Goal: Information Seeking & Learning: Learn about a topic

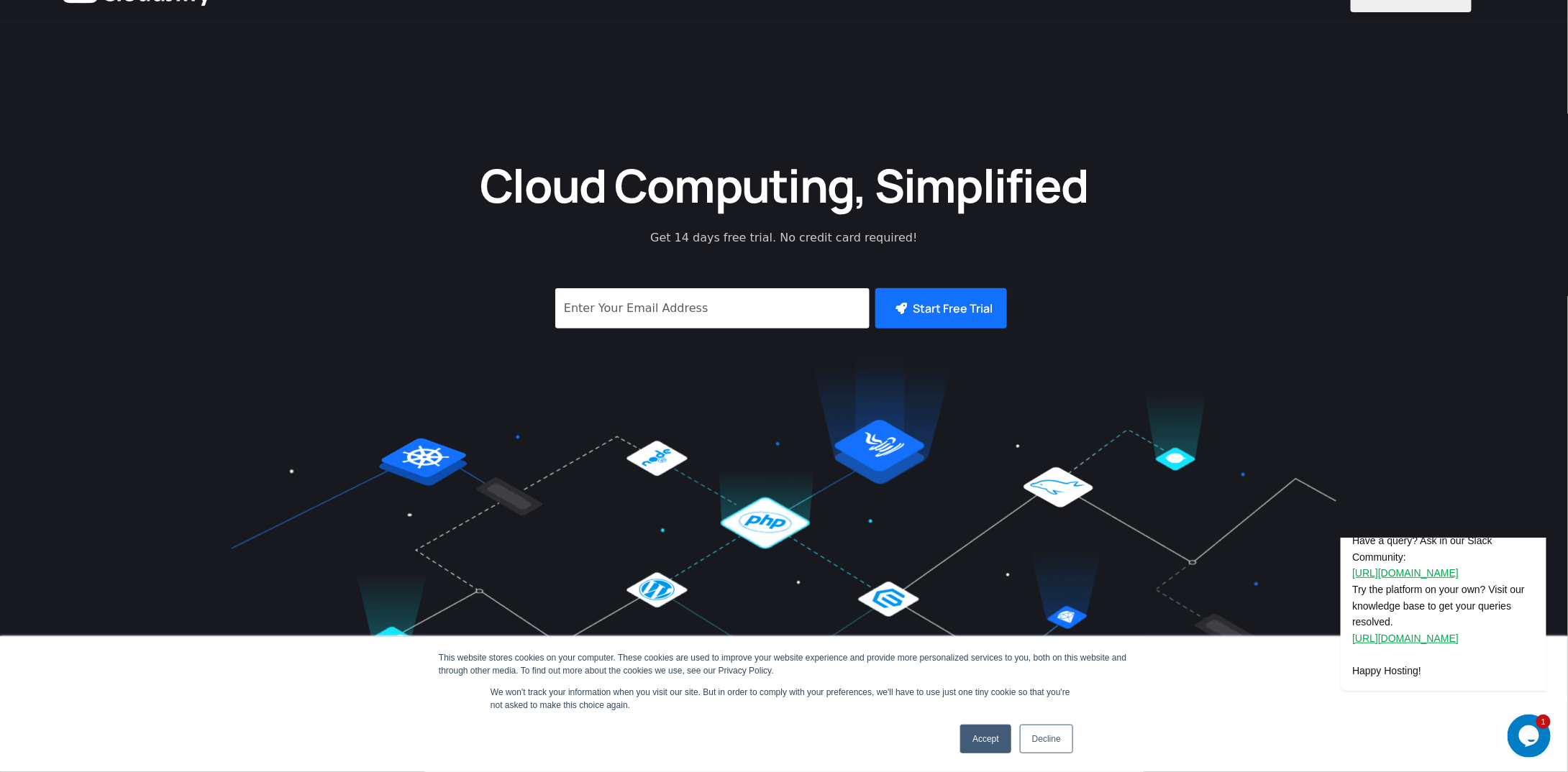
scroll to position [72, 0]
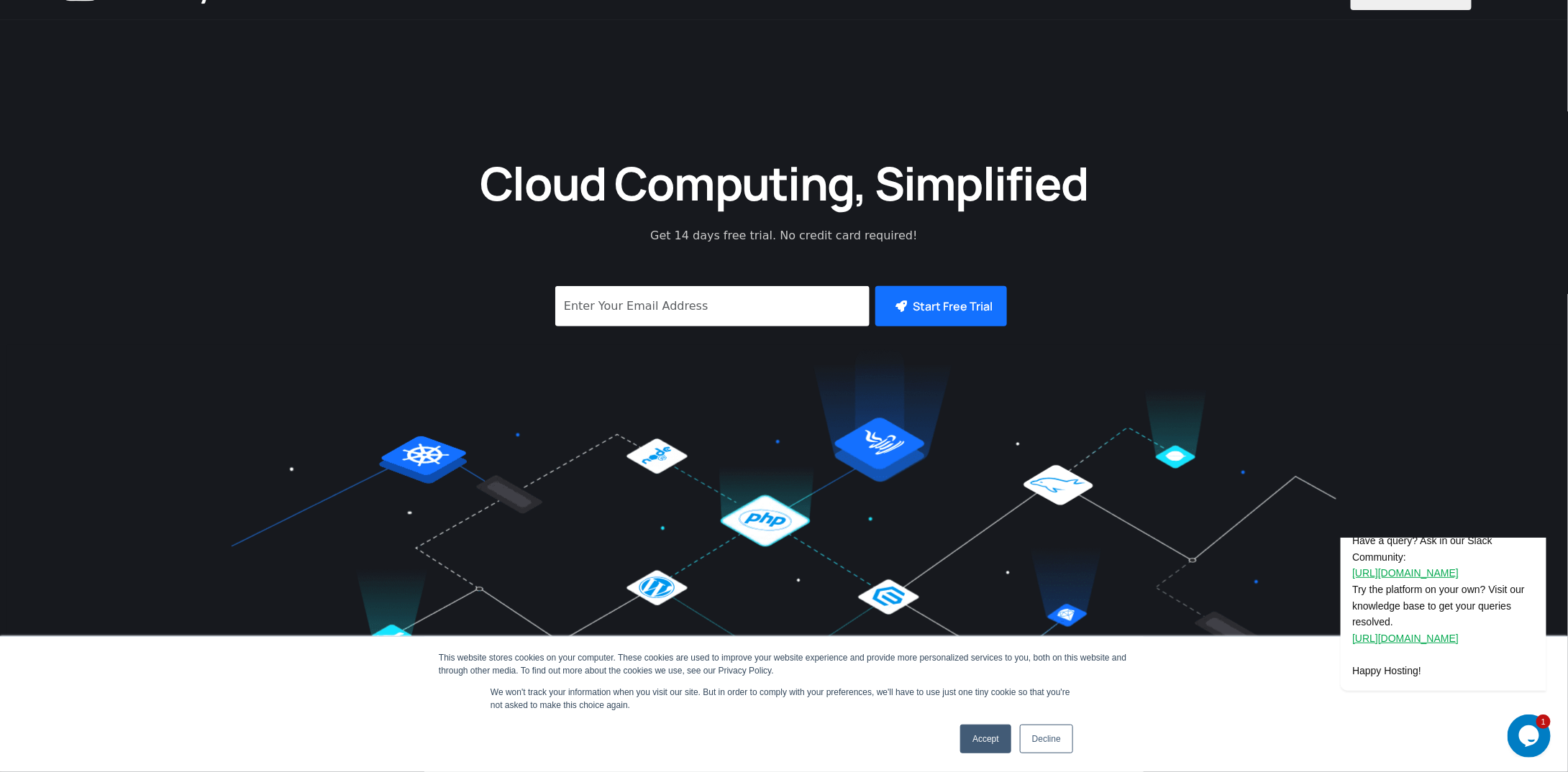
click at [979, 727] on link "Accept" at bounding box center [986, 739] width 51 height 29
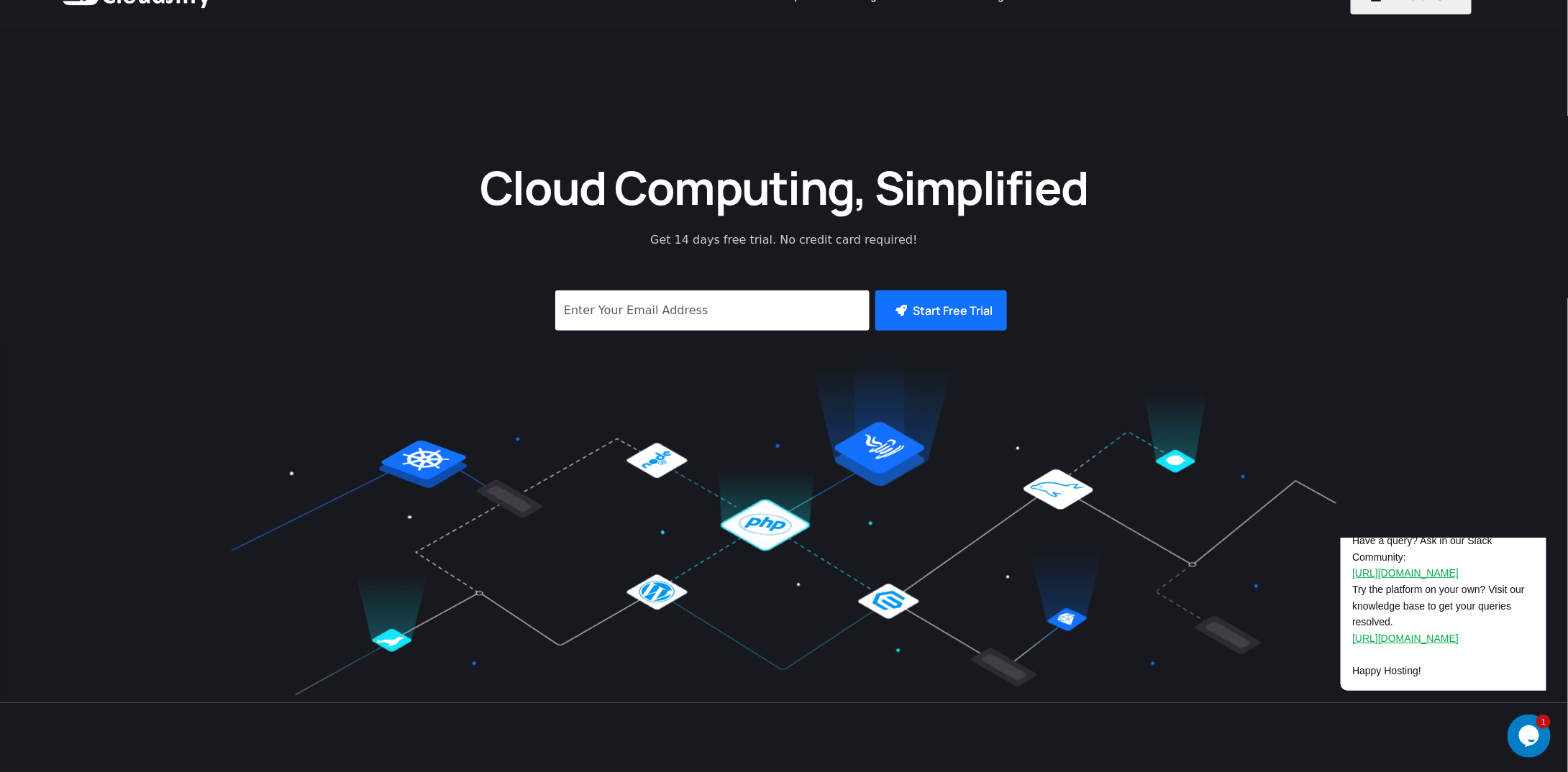
scroll to position [216, 0]
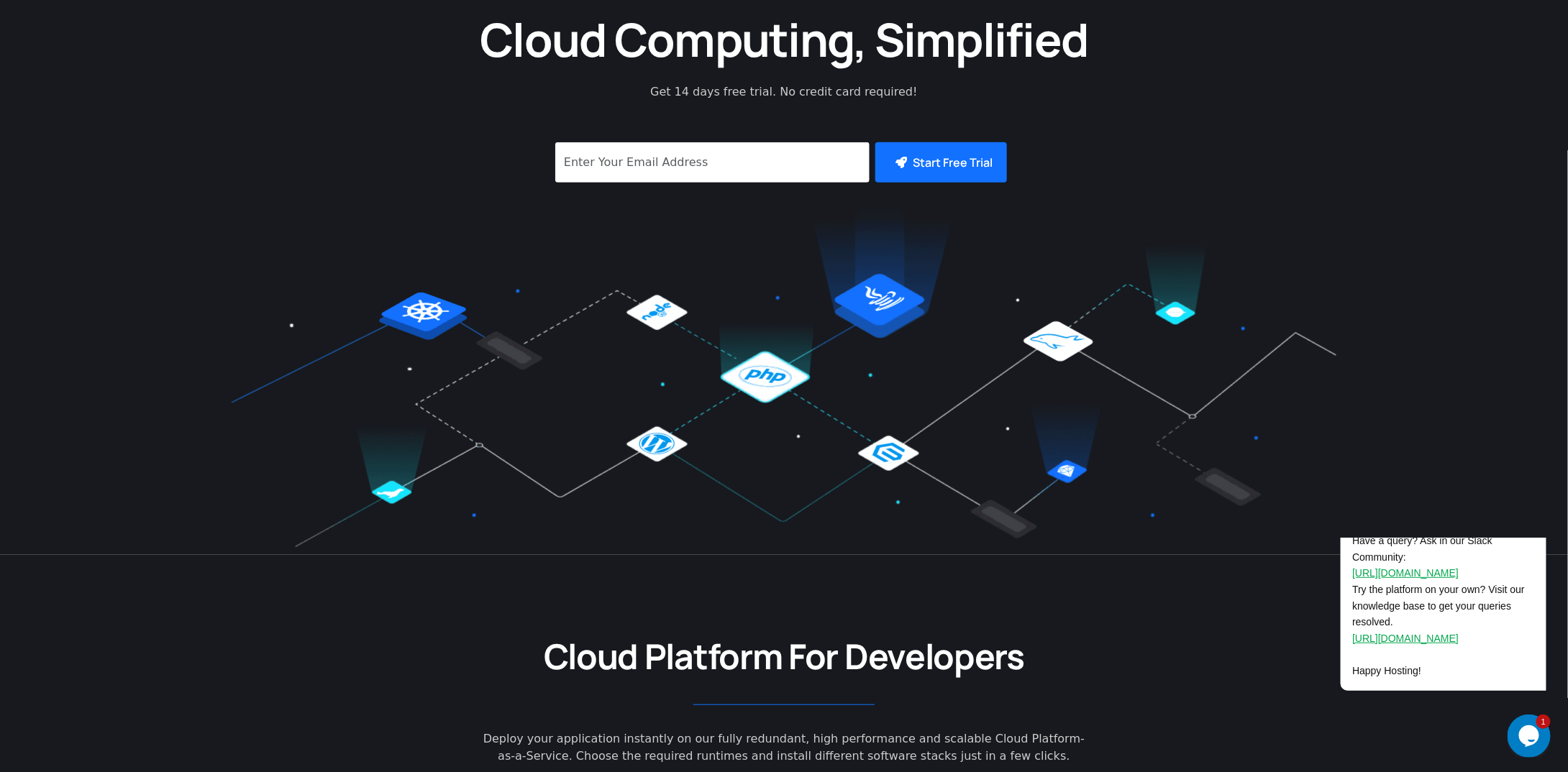
drag, startPoint x: 205, startPoint y: 353, endPoint x: 323, endPoint y: 340, distance: 118.7
click at [206, 347] on div at bounding box center [784, 374] width 1554 height 346
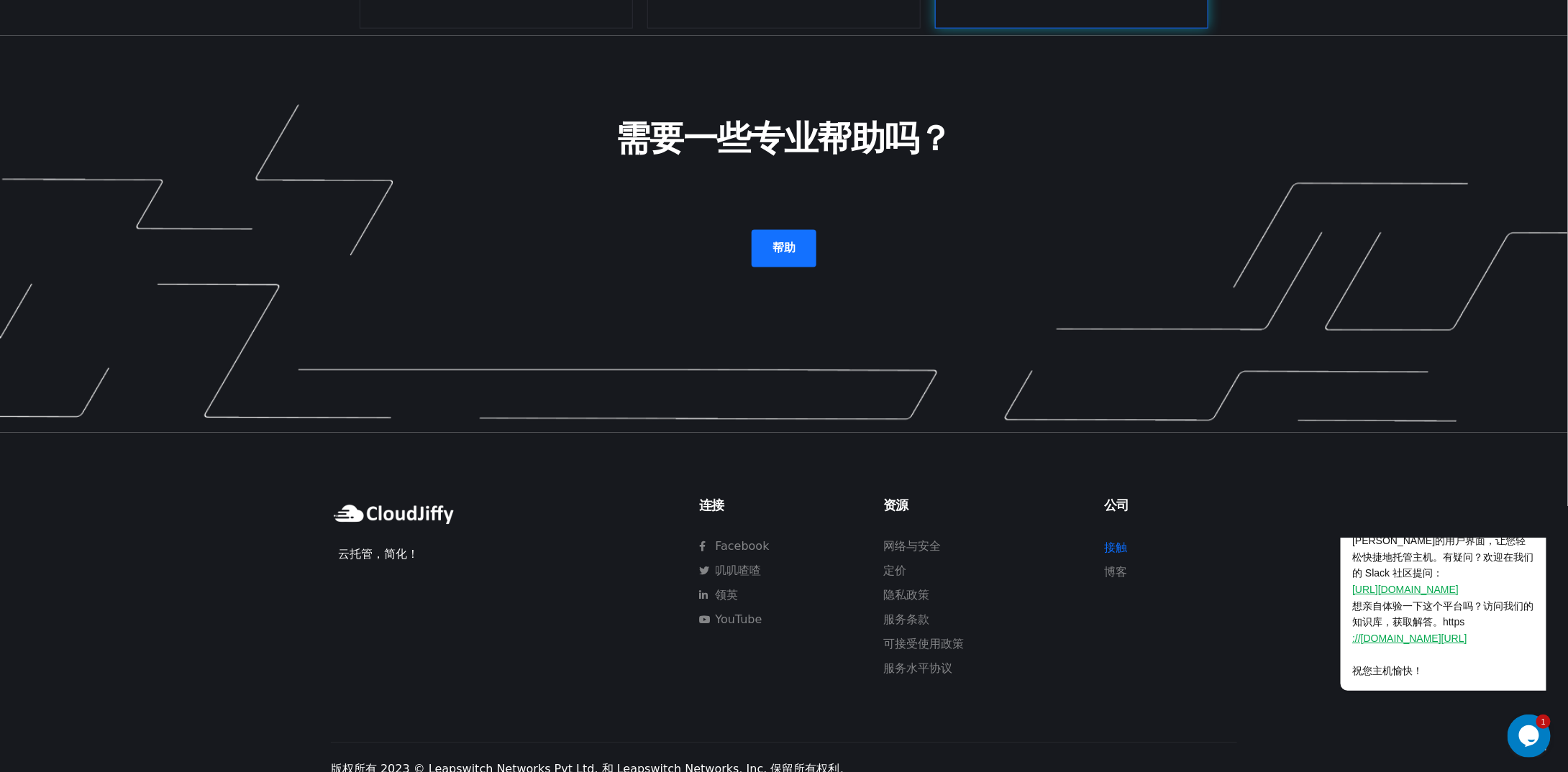
scroll to position [3882, 0]
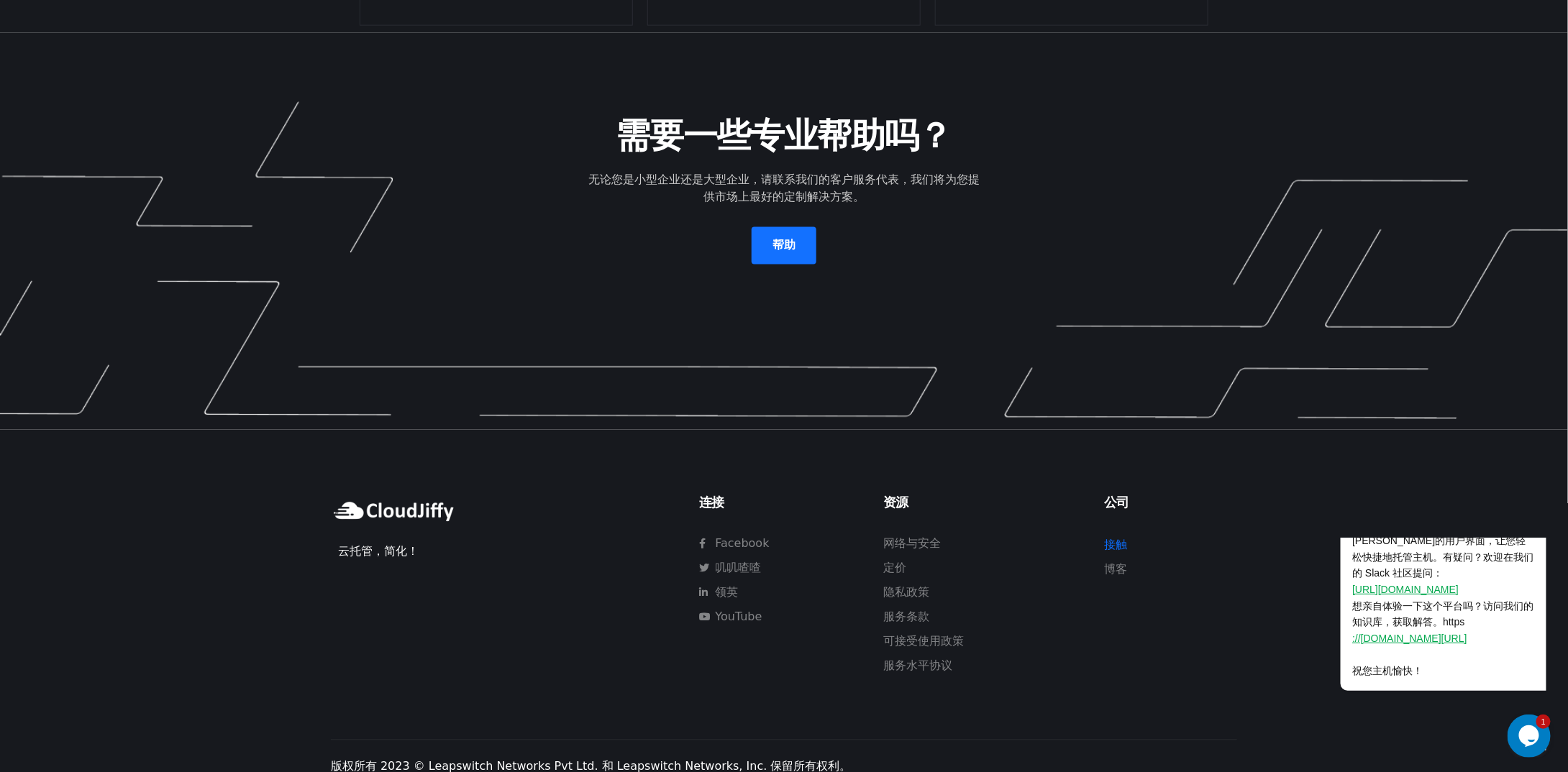
drag, startPoint x: 521, startPoint y: 642, endPoint x: 527, endPoint y: 650, distance: 10.0
click at [521, 646] on div "云托管，简化！" at bounding box center [508, 584] width 368 height 194
click at [1136, 666] on div "云托管，简化！ 连接 Facebook 叽叽喳喳 领英 YouTube 资源 网络与安全 定价 隐私政策 服务条款 可接受使用政策 服务水平协议 公司 接触 …" at bounding box center [784, 611] width 921 height 363
click at [1118, 539] on font "接触" at bounding box center [1116, 546] width 23 height 14
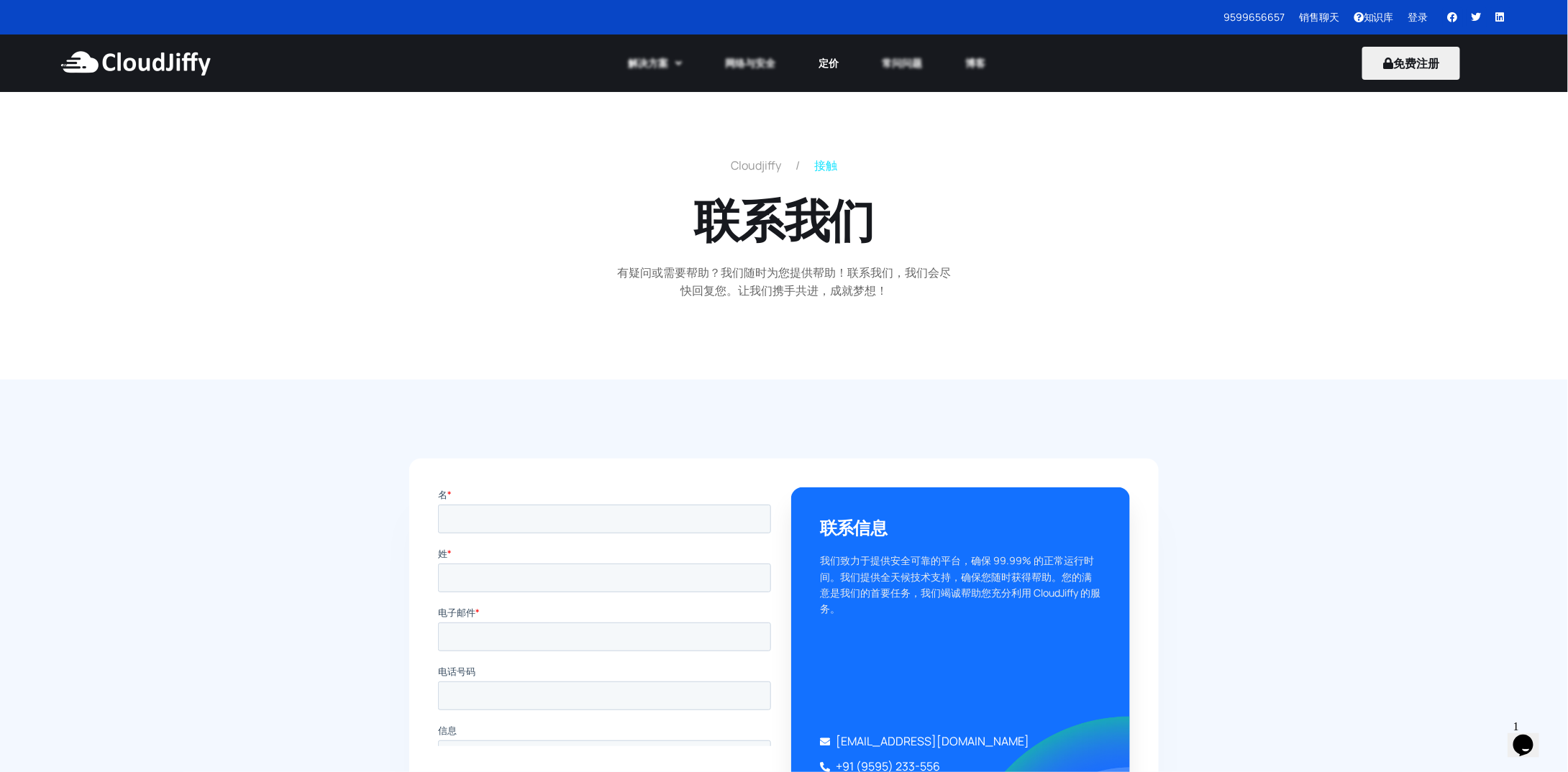
click at [824, 63] on font "定价" at bounding box center [828, 63] width 20 height 14
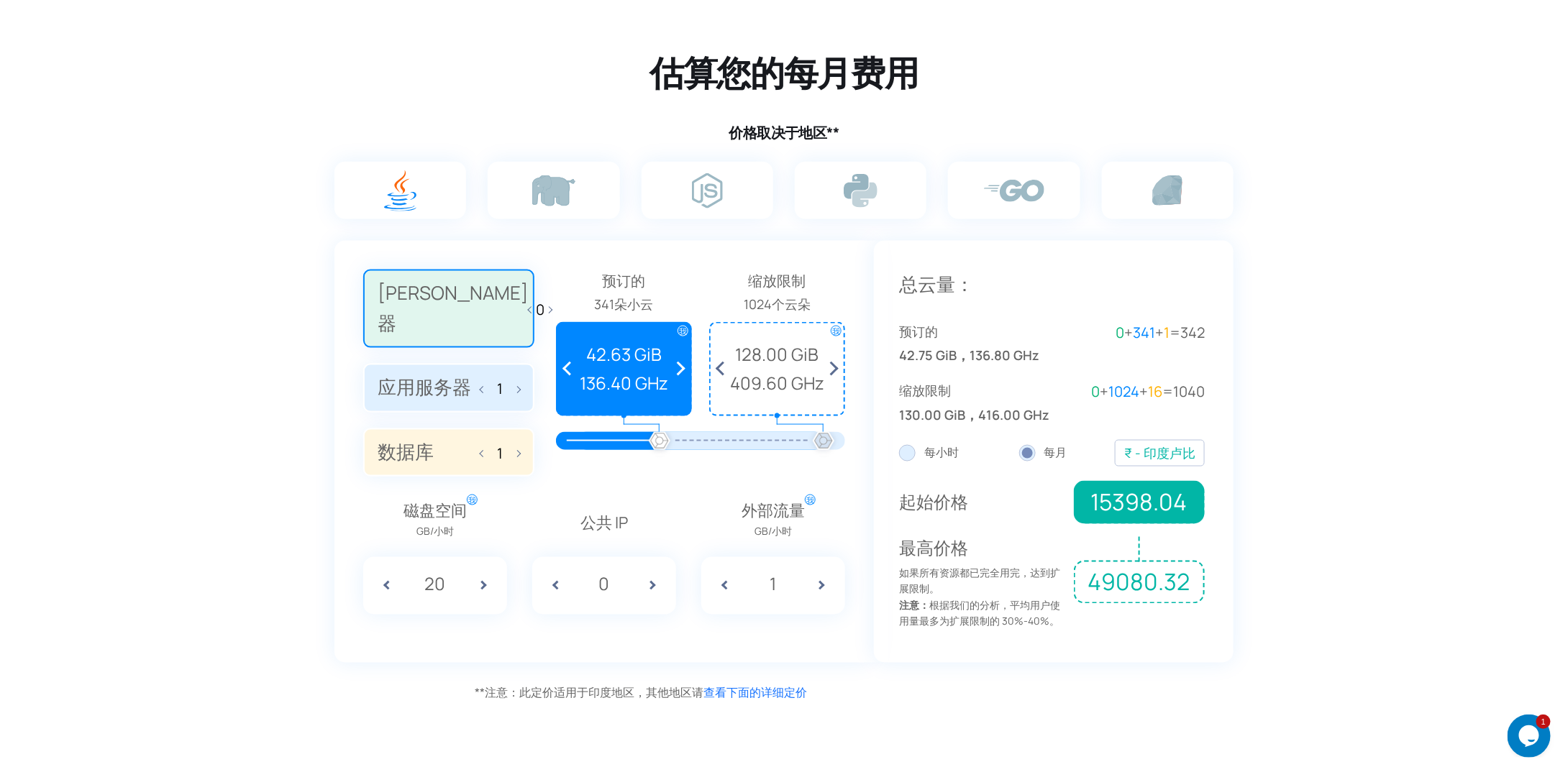
scroll to position [863, 0]
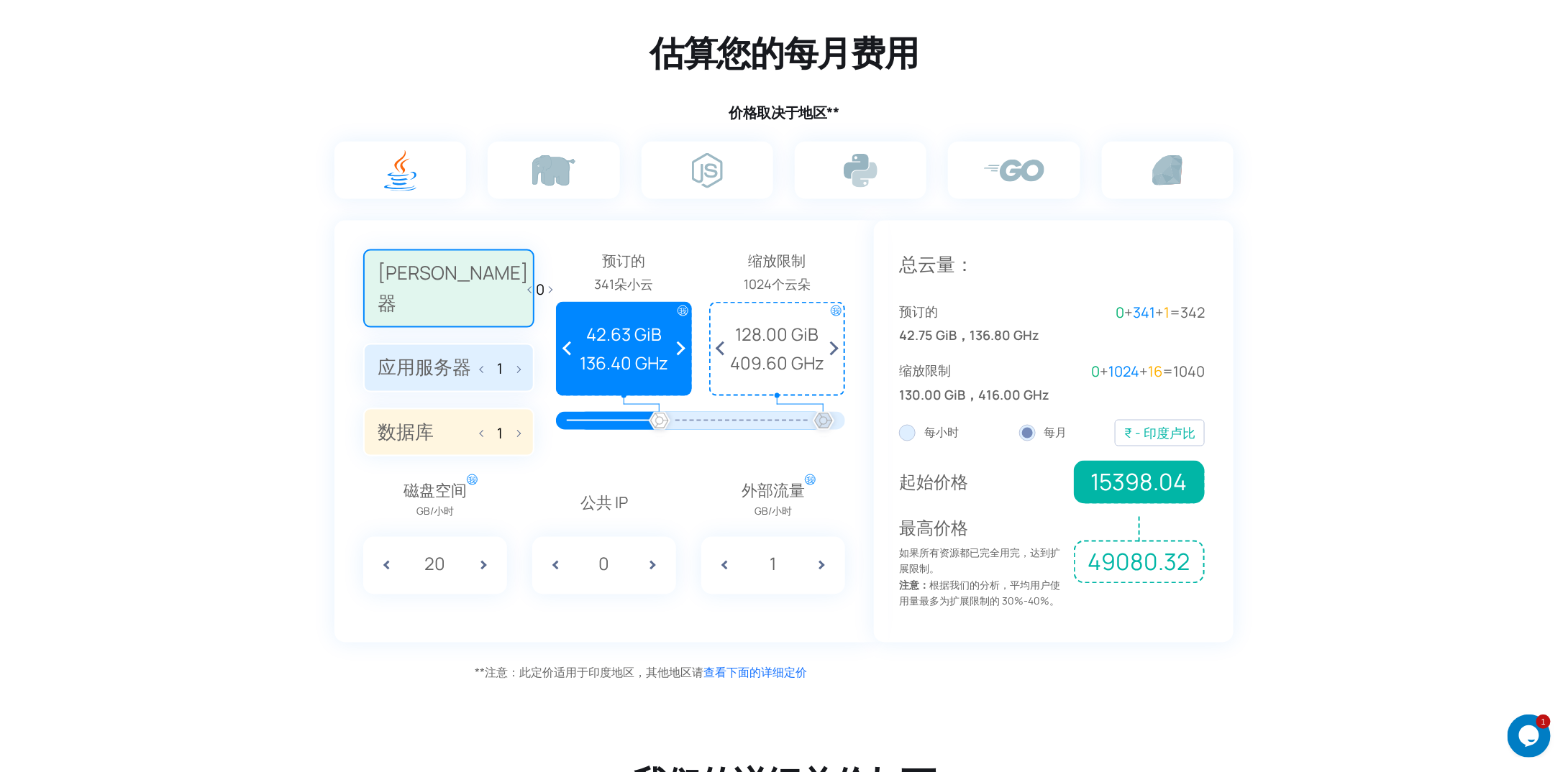
click at [107, 334] on section "估算您的每月费用 价格取决于地区** [PERSON_NAME]器 0 应用服务器 1 数据库 1 预订的 1 小朵云 我 保留的云块 预订云朵即可享受固定价…" at bounding box center [784, 333] width 1568 height 713
click at [1361, 318] on section "估算您的每月费用 价格取决于地区** [PERSON_NAME]器 0 应用服务器 1 数据库 1 预订的 1 小朵云 我 保留的云块 预订云朵即可享受固定价…" at bounding box center [784, 333] width 1568 height 713
